Goal: Navigation & Orientation: Go to known website

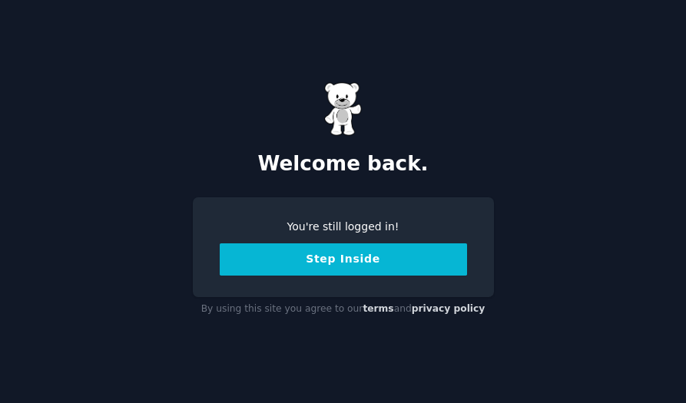
click at [313, 251] on button "Step Inside" at bounding box center [343, 260] width 247 height 32
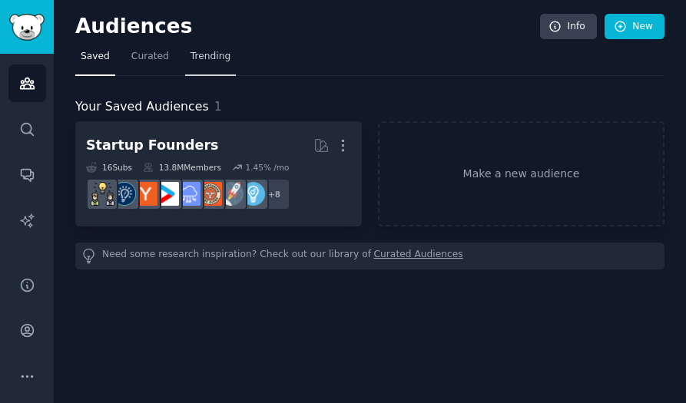
click at [224, 58] on link "Trending" at bounding box center [210, 61] width 51 height 32
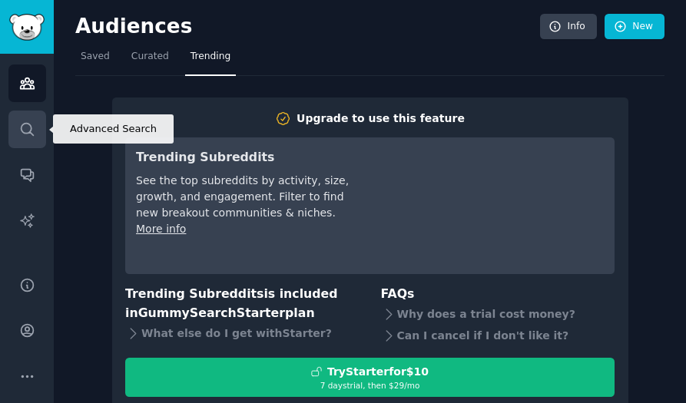
click at [17, 124] on link "Search" at bounding box center [27, 130] width 38 height 38
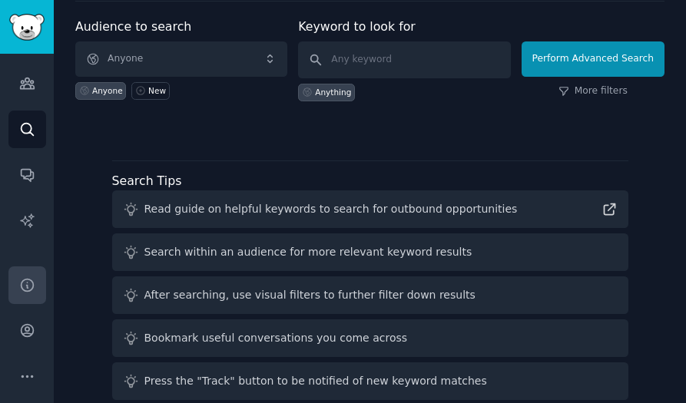
scroll to position [119, 0]
